Goal: Information Seeking & Learning: Find specific fact

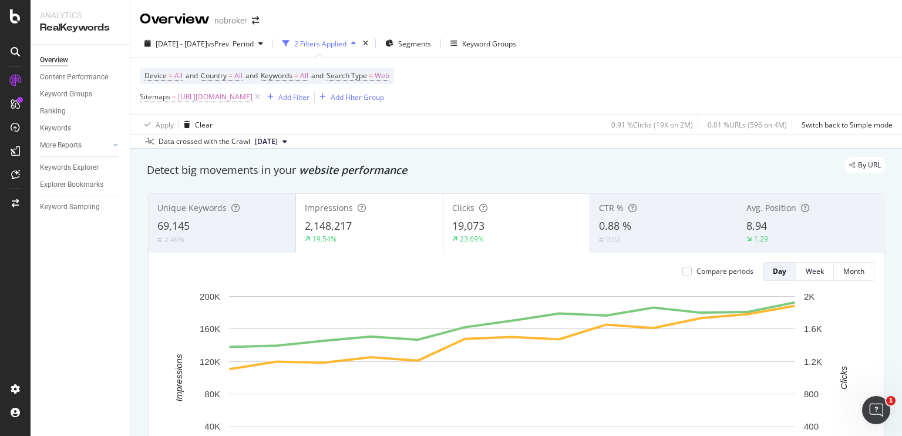
click at [431, 49] on div "Segments" at bounding box center [408, 44] width 46 height 18
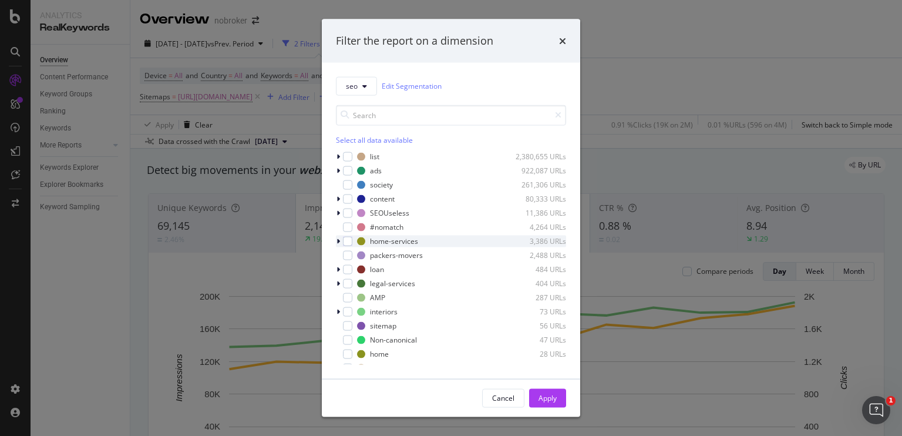
click at [340, 244] on div "modal" at bounding box center [339, 241] width 7 height 12
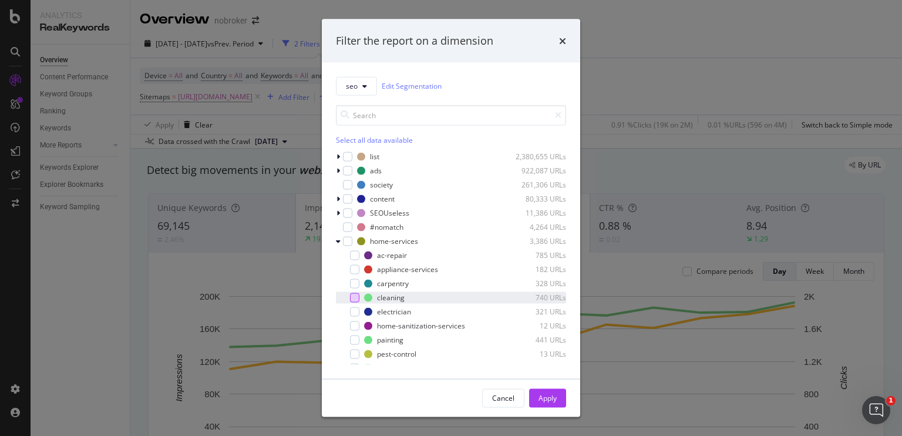
click at [357, 298] on div "modal" at bounding box center [354, 297] width 9 height 9
click at [536, 391] on button "Apply" at bounding box center [547, 397] width 37 height 19
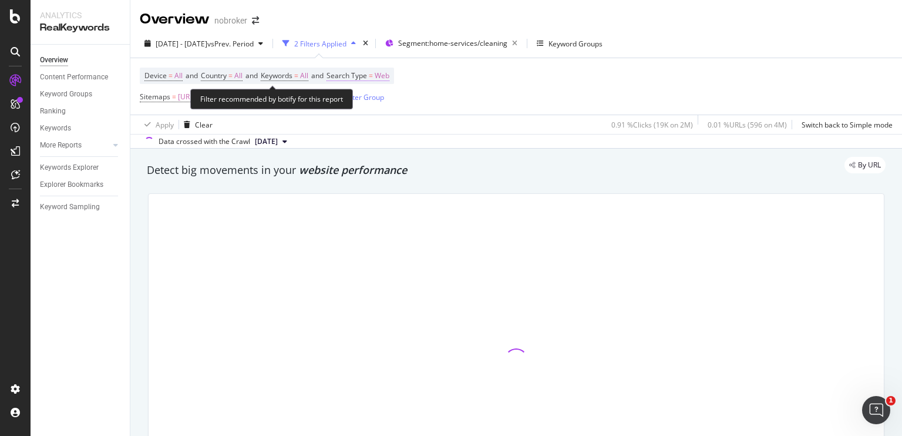
click at [390, 75] on span "Web" at bounding box center [382, 76] width 15 height 16
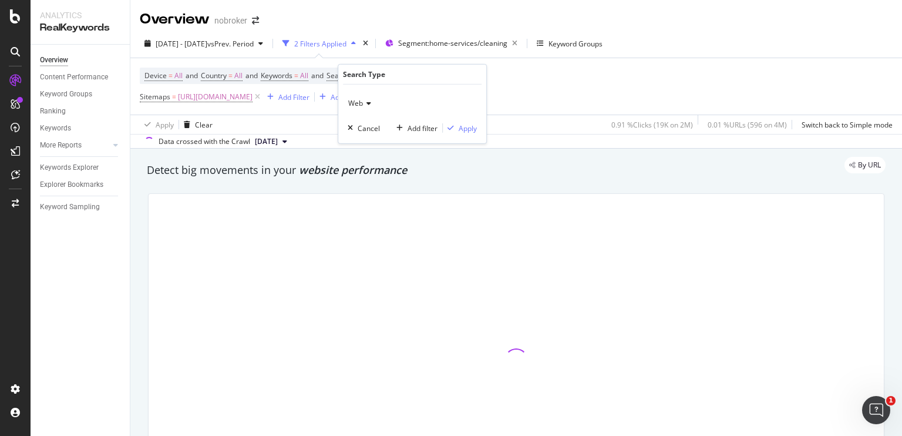
click at [366, 105] on icon at bounding box center [367, 103] width 8 height 7
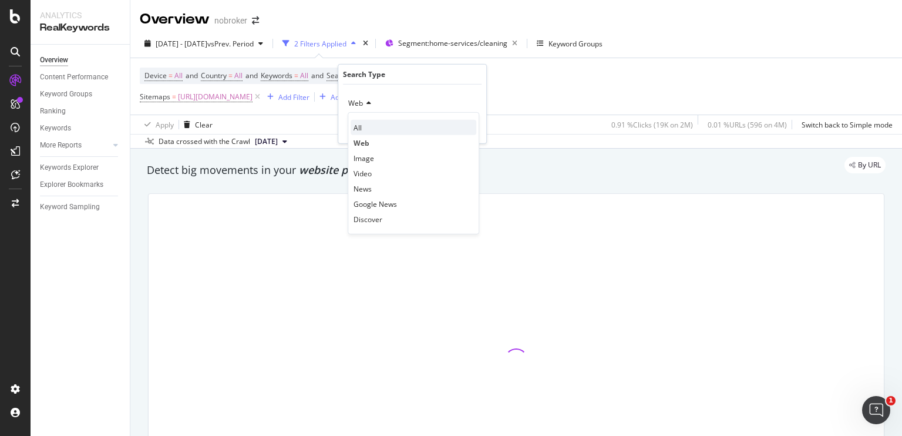
click at [367, 130] on div "All" at bounding box center [414, 127] width 126 height 15
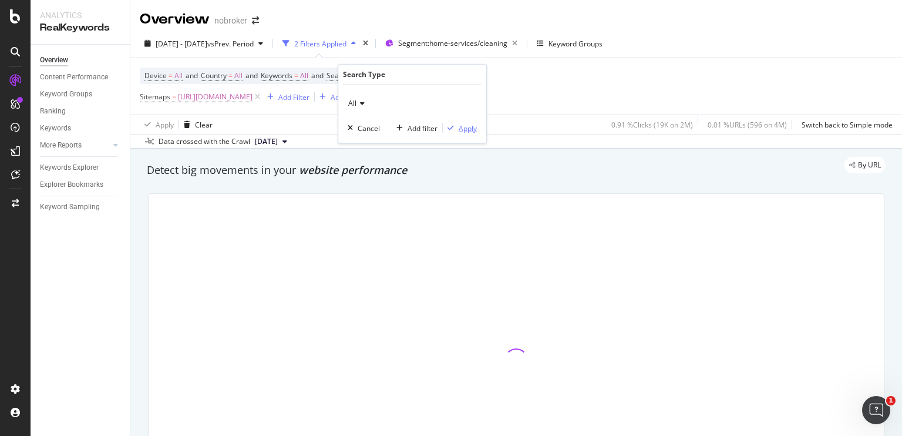
click at [464, 129] on div "Apply" at bounding box center [468, 128] width 18 height 10
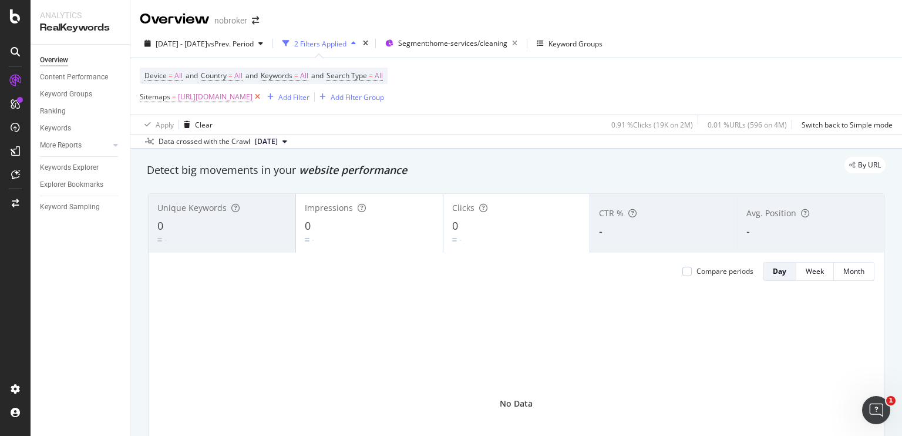
click at [263, 97] on icon at bounding box center [258, 97] width 10 height 12
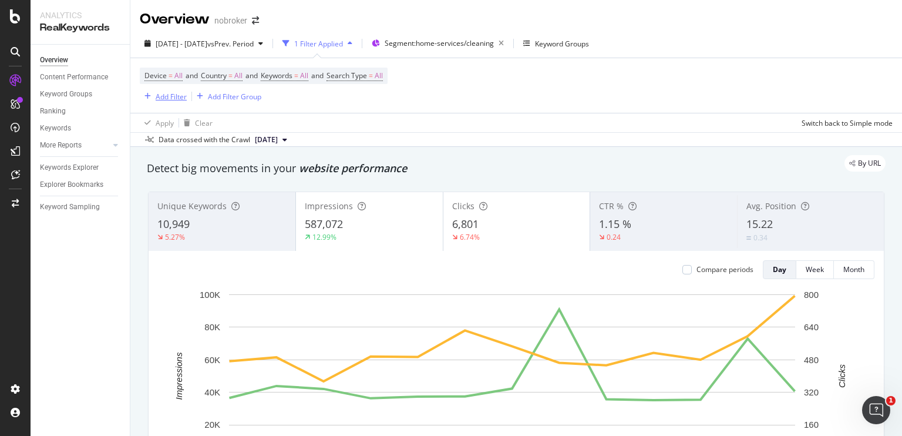
click at [176, 92] on div "Add Filter" at bounding box center [171, 97] width 31 height 10
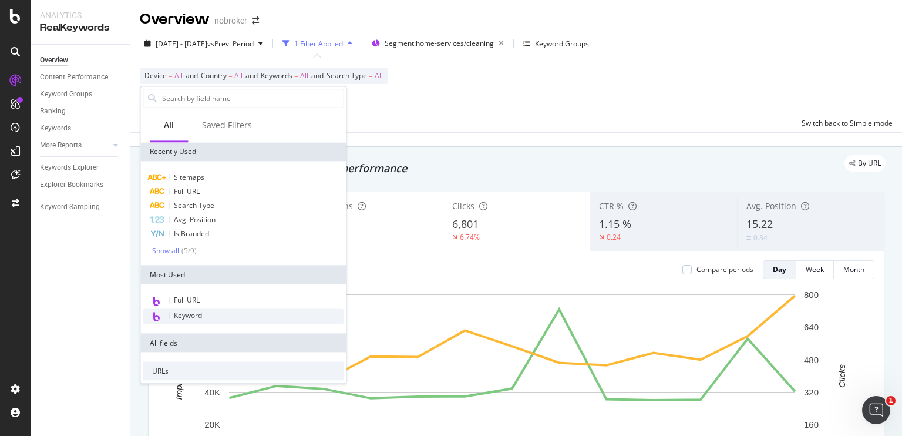
click at [208, 312] on div "Keyword" at bounding box center [243, 316] width 201 height 15
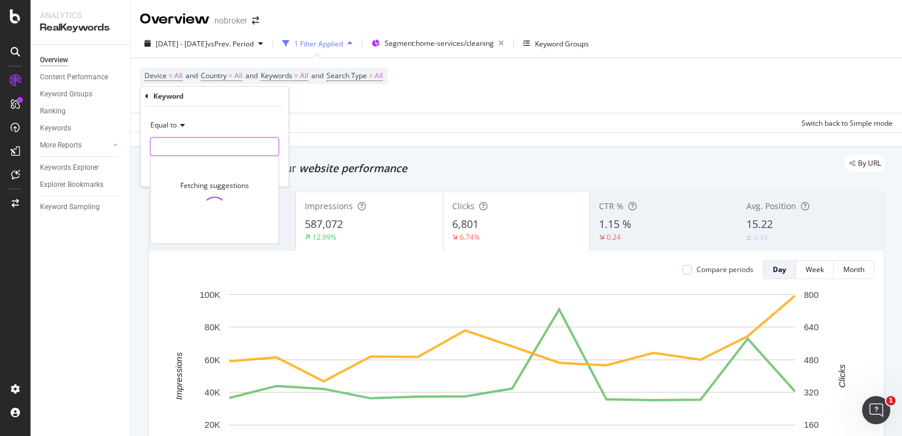
click at [200, 149] on input "text" at bounding box center [214, 146] width 128 height 19
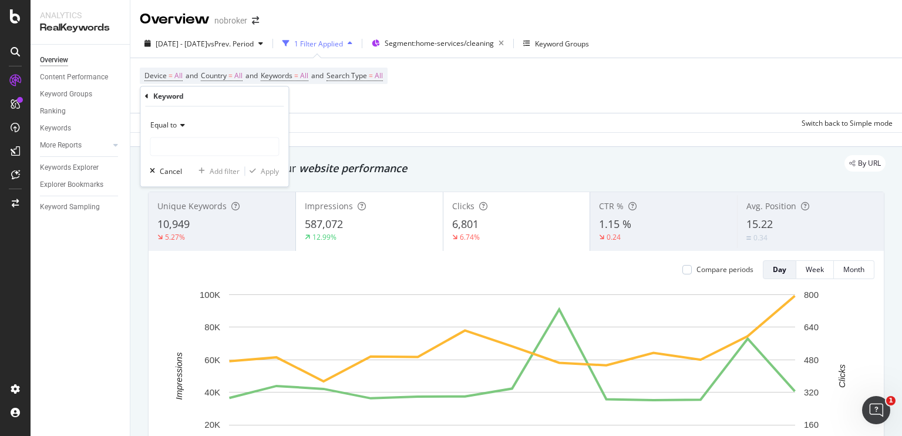
click at [179, 125] on icon at bounding box center [181, 125] width 8 height 7
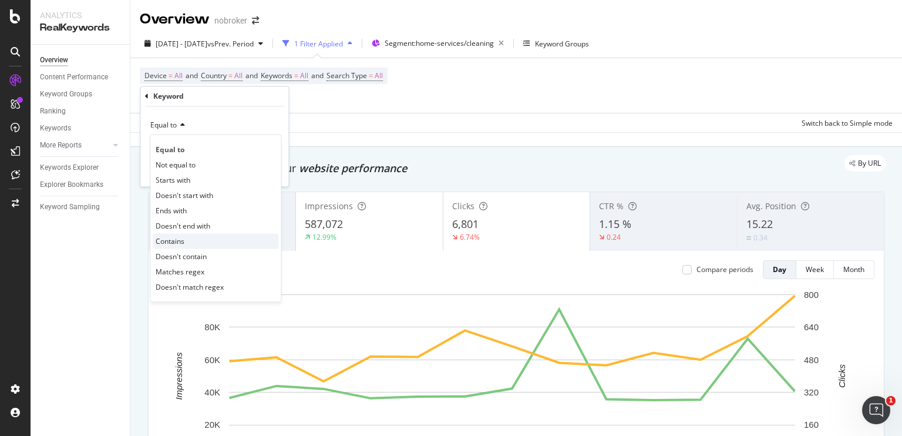
click at [173, 241] on span "Contains" at bounding box center [170, 241] width 29 height 10
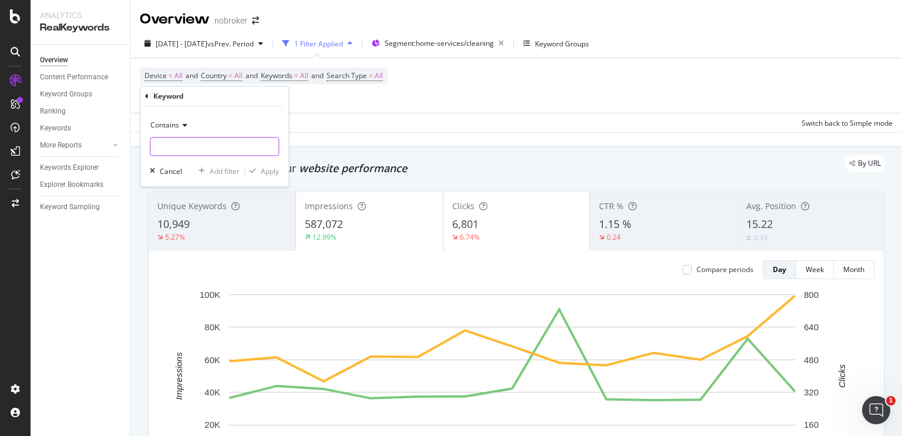
click at [186, 143] on input "text" at bounding box center [214, 146] width 128 height 19
type input "deep"
click at [274, 167] on div "Apply" at bounding box center [270, 171] width 18 height 10
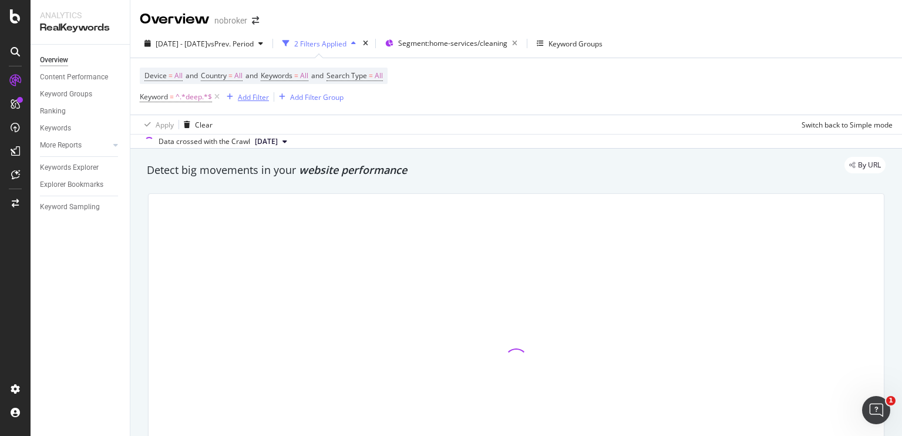
click at [243, 96] on div "Add Filter" at bounding box center [253, 97] width 31 height 10
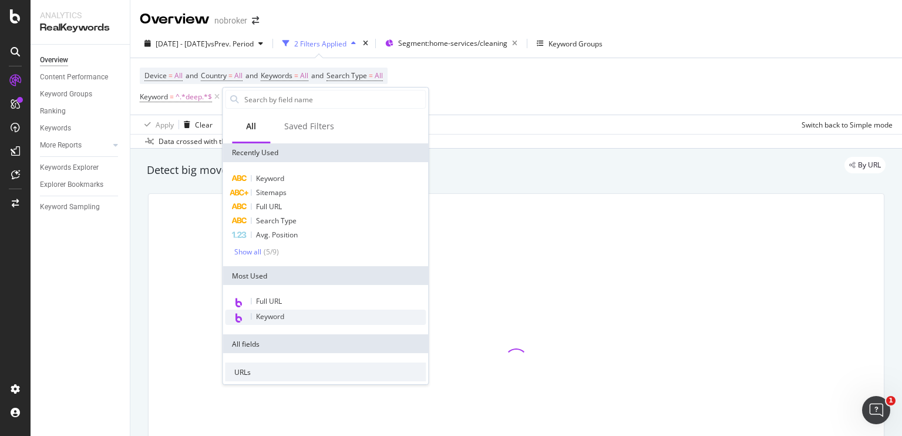
click at [266, 312] on span "Keyword" at bounding box center [270, 316] width 28 height 10
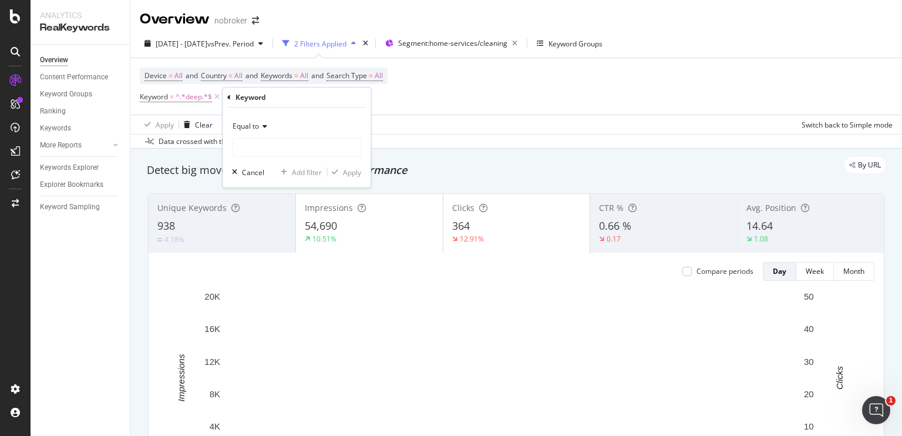
drag, startPoint x: 259, startPoint y: 118, endPoint x: 263, endPoint y: 129, distance: 12.5
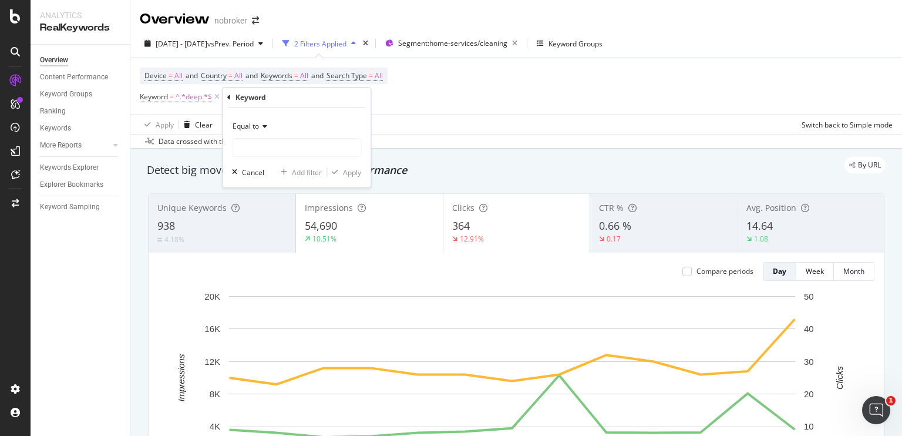
click at [263, 129] on div "Equal to" at bounding box center [296, 126] width 129 height 19
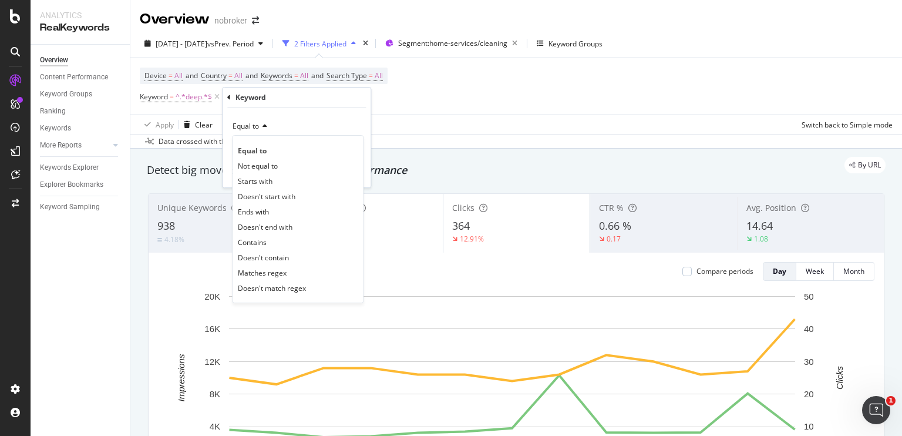
click at [263, 129] on icon at bounding box center [263, 126] width 8 height 7
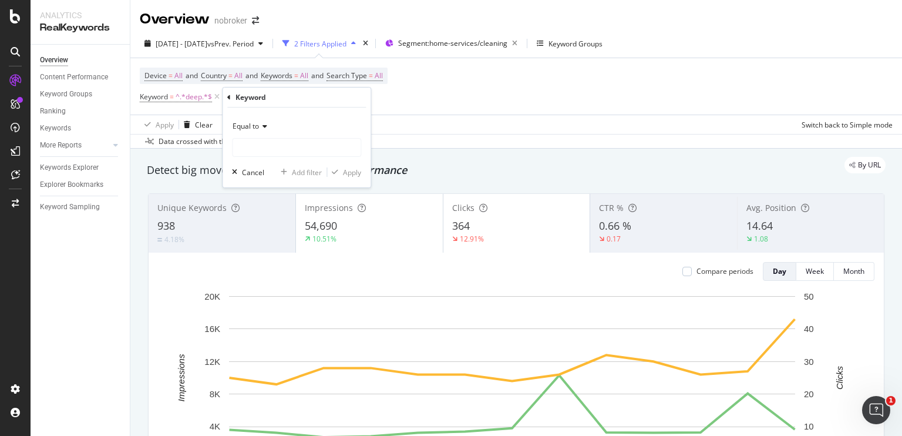
click at [263, 129] on icon at bounding box center [263, 126] width 8 height 7
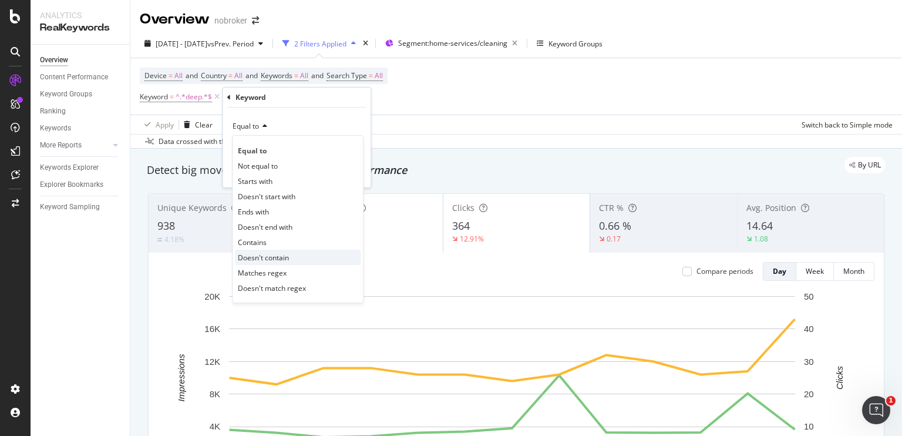
click at [264, 251] on div "Doesn't contain" at bounding box center [298, 257] width 126 height 15
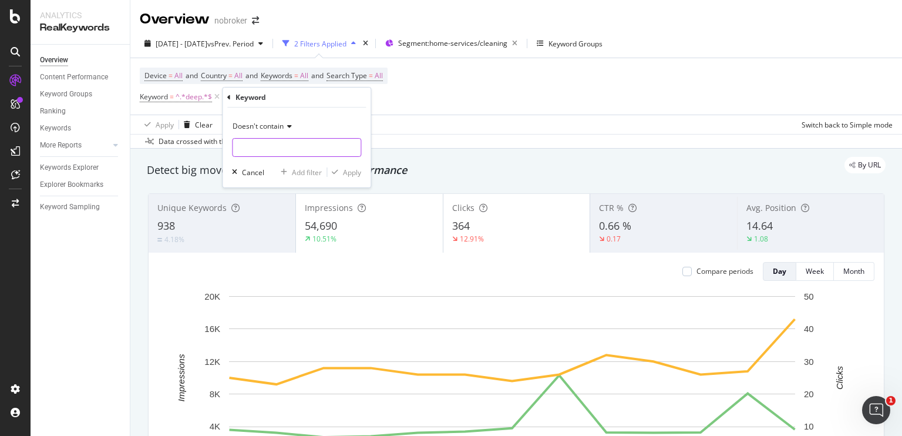
click at [274, 153] on input "text" at bounding box center [297, 147] width 128 height 19
type input "broker"
click at [341, 172] on div "button" at bounding box center [335, 172] width 16 height 7
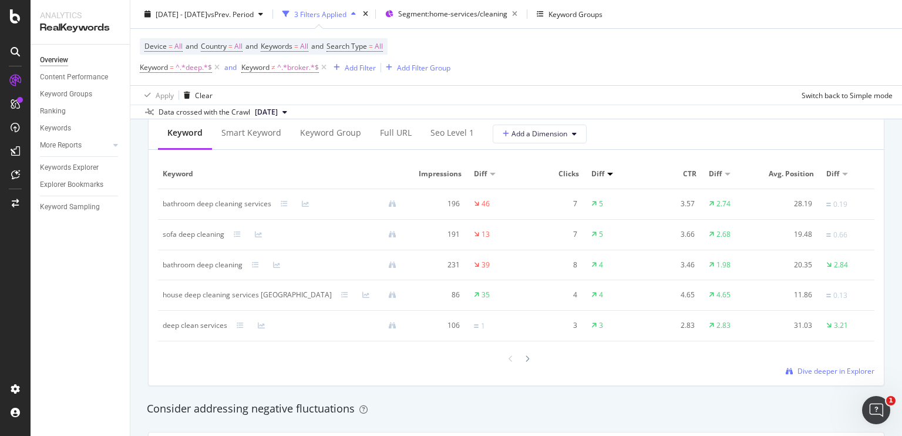
scroll to position [1095, 0]
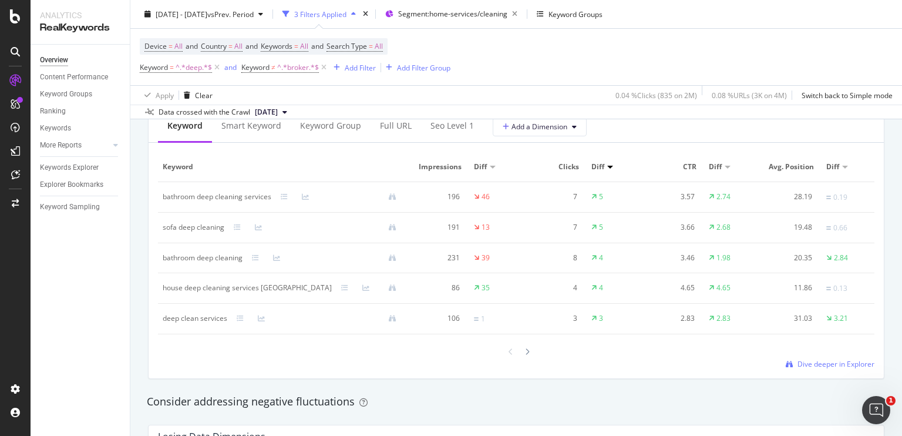
click at [165, 316] on div "deep clean services" at bounding box center [195, 318] width 65 height 11
copy div "deep clean services"
click at [207, 192] on div "bathroom deep cleaning services" at bounding box center [217, 197] width 109 height 11
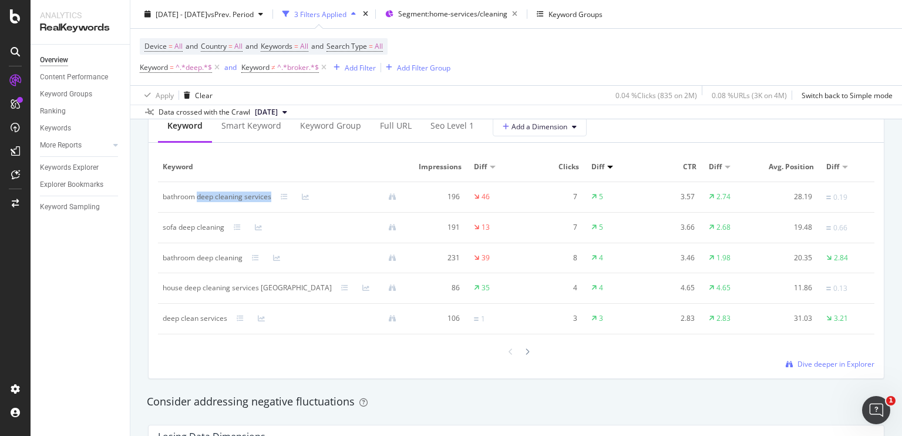
drag, startPoint x: 207, startPoint y: 190, endPoint x: 249, endPoint y: 193, distance: 41.8
click at [249, 193] on div "bathroom deep cleaning services" at bounding box center [217, 197] width 109 height 11
copy div "deep cleaning services"
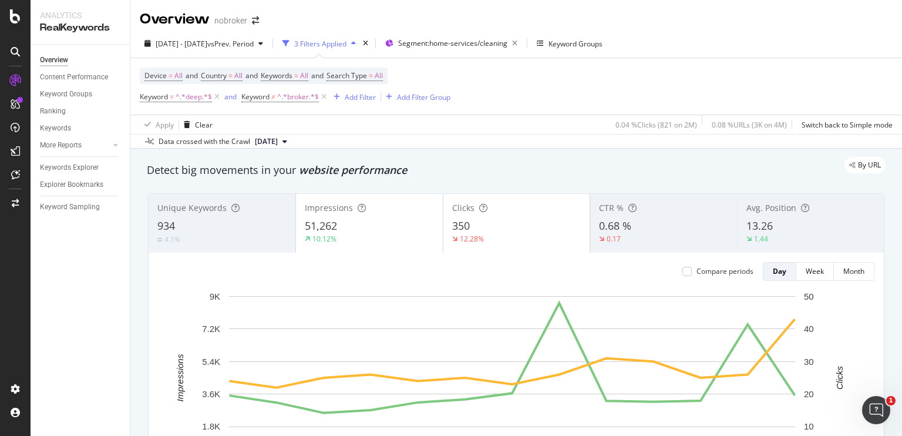
scroll to position [0, 0]
